Goal: Find specific page/section: Find specific page/section

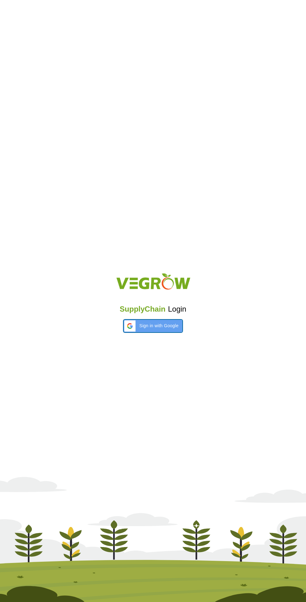
click at [163, 326] on span "Sign in with Google" at bounding box center [158, 326] width 39 height 7
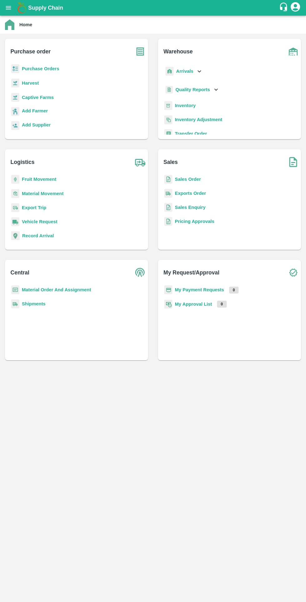
click at [181, 103] on b "Inventory" at bounding box center [185, 105] width 21 height 5
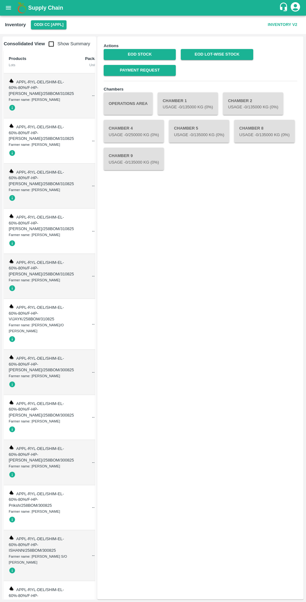
click at [140, 52] on link "EOD Stock" at bounding box center [140, 54] width 72 height 11
